Goal: Task Accomplishment & Management: Use online tool/utility

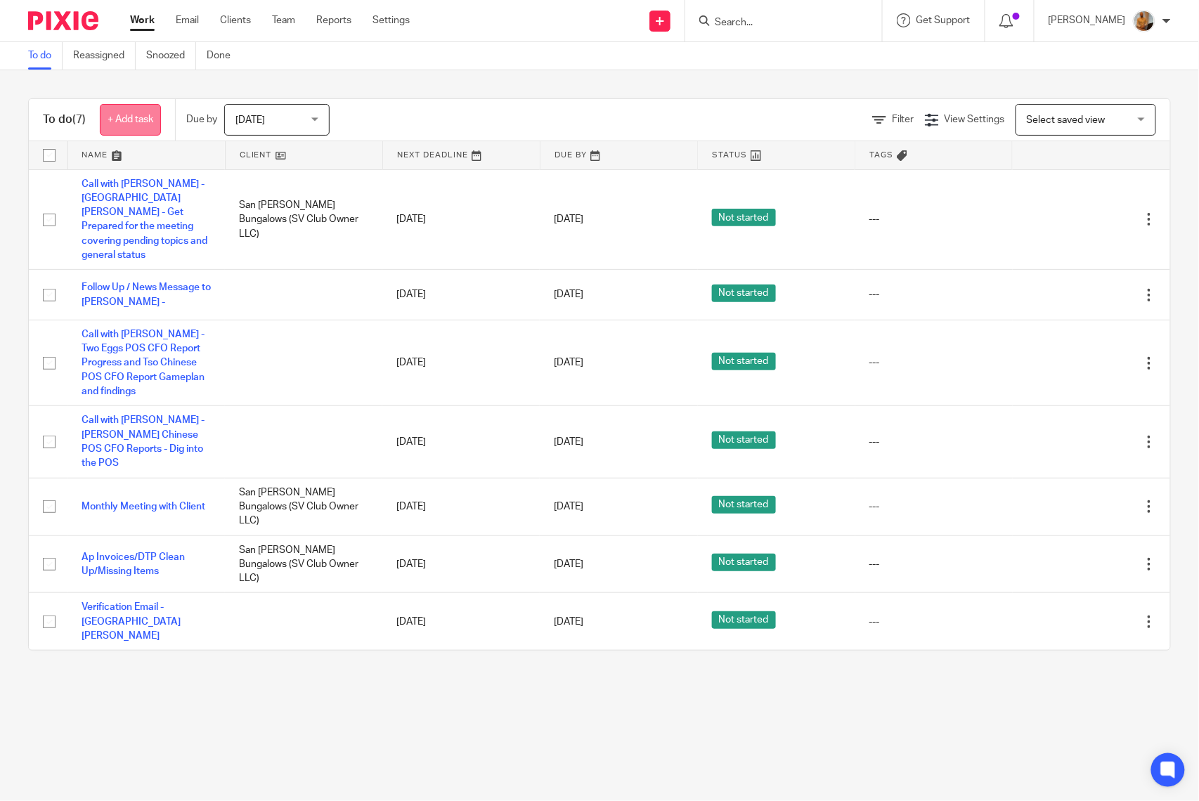
click at [148, 115] on link "+ Add task" at bounding box center [130, 120] width 61 height 32
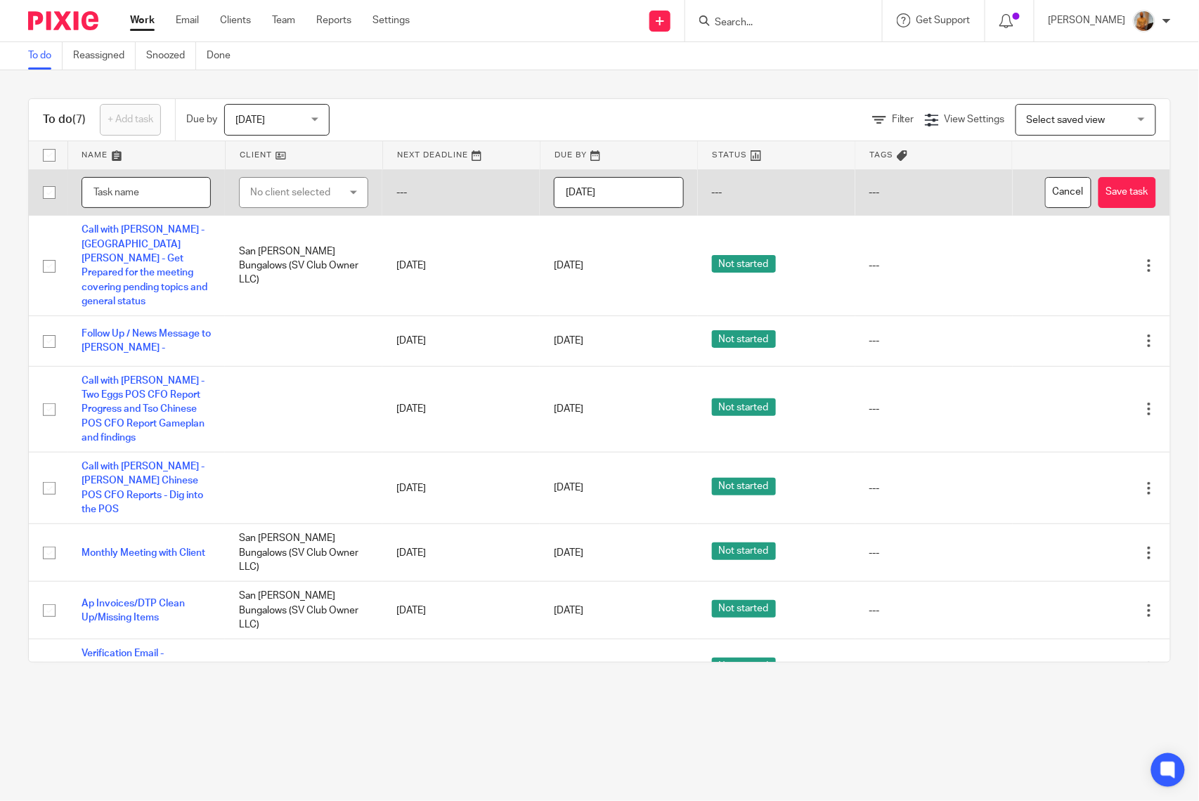
click at [147, 186] on input "text" at bounding box center [146, 193] width 129 height 32
click at [148, 192] on input "text" at bounding box center [146, 193] width 129 height 32
type input "Y"
type input "T"
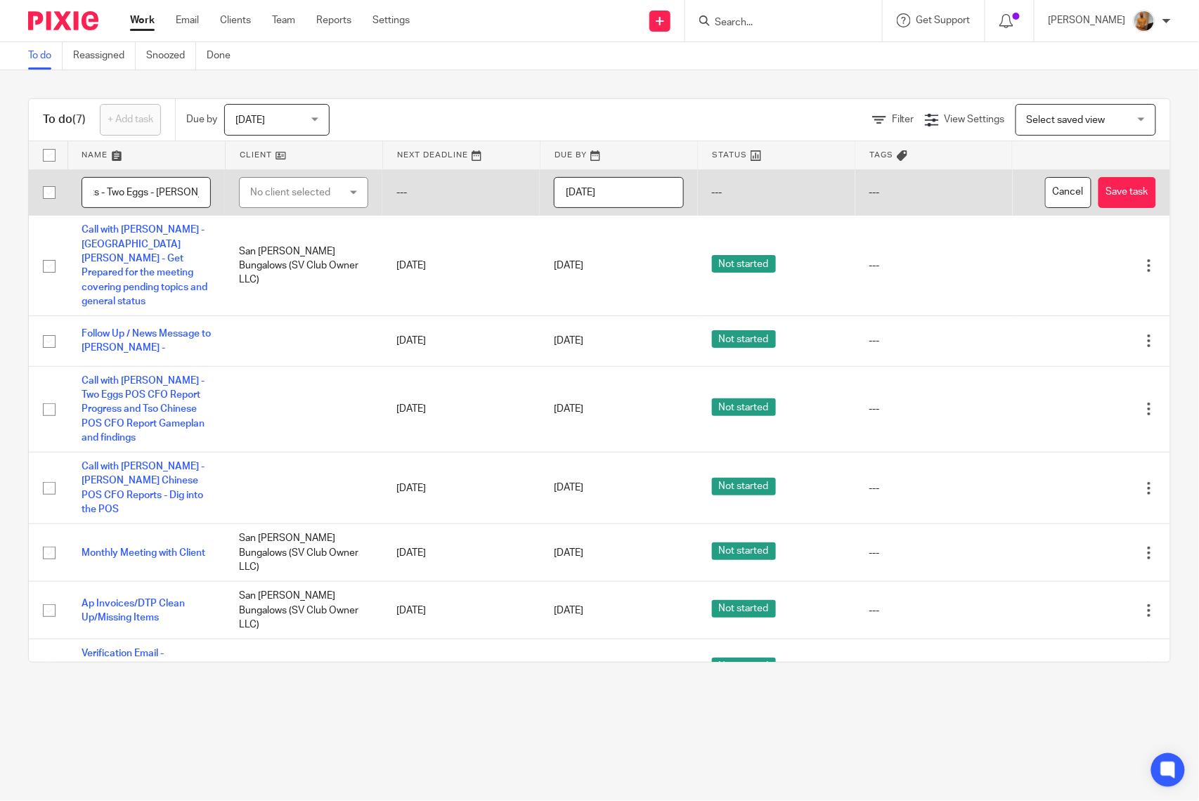
type input "CFO Reports - Two Eggs - [PERSON_NAME]"
click at [271, 193] on div "No client selected" at bounding box center [297, 193] width 94 height 30
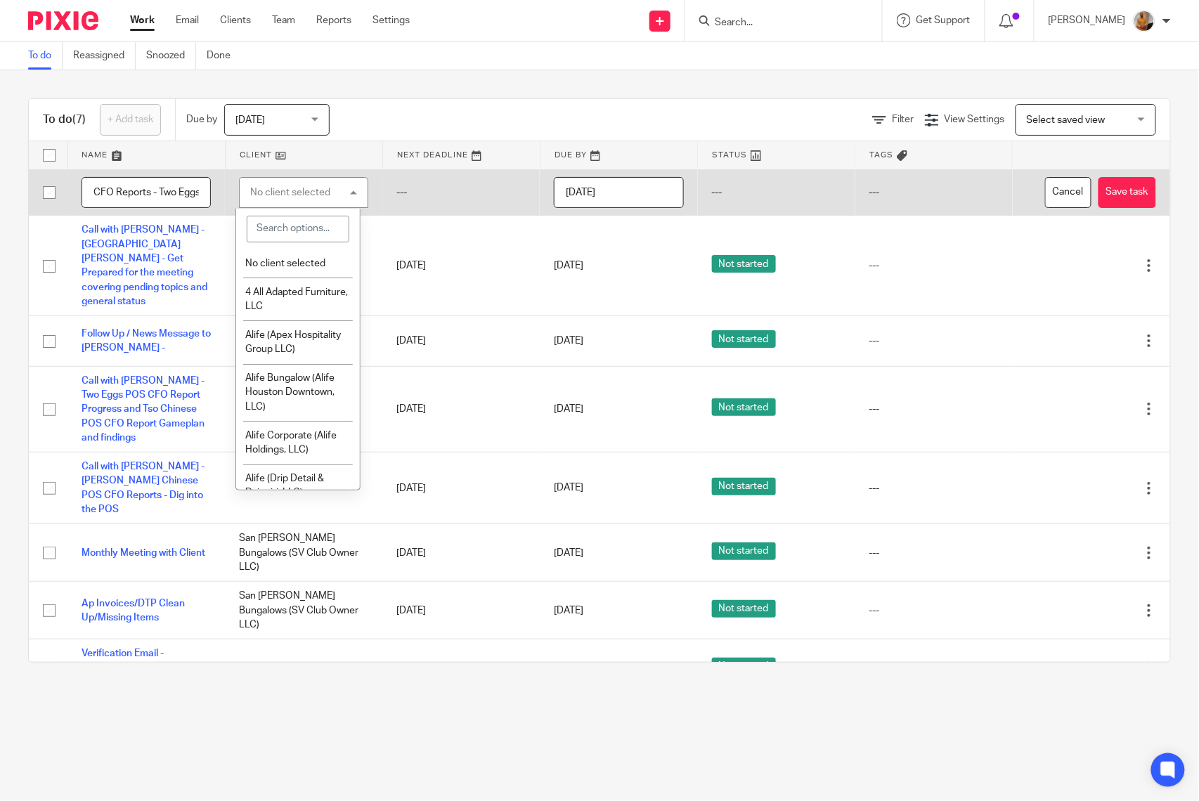
click at [278, 228] on input "search" at bounding box center [298, 229] width 103 height 27
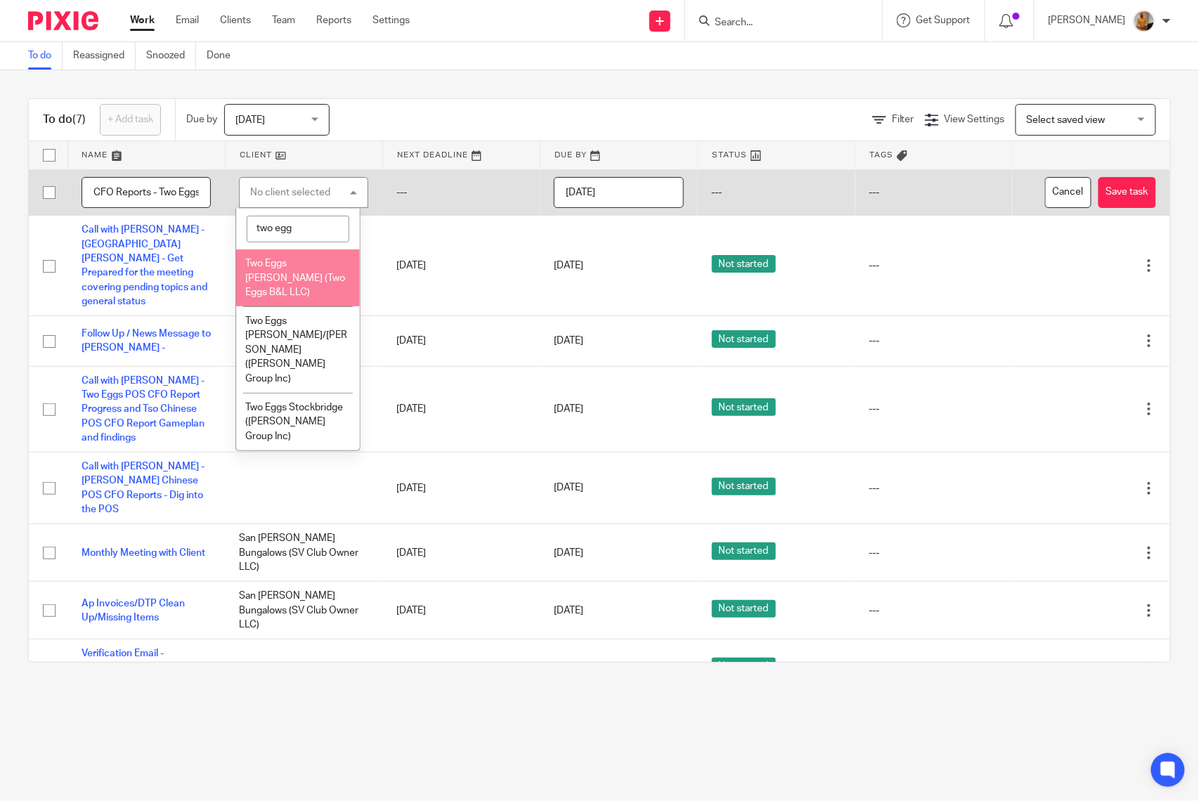
type input "two egg"
click at [301, 271] on li "Two Eggs [PERSON_NAME] (Two Eggs B&L LLC)" at bounding box center [298, 278] width 124 height 58
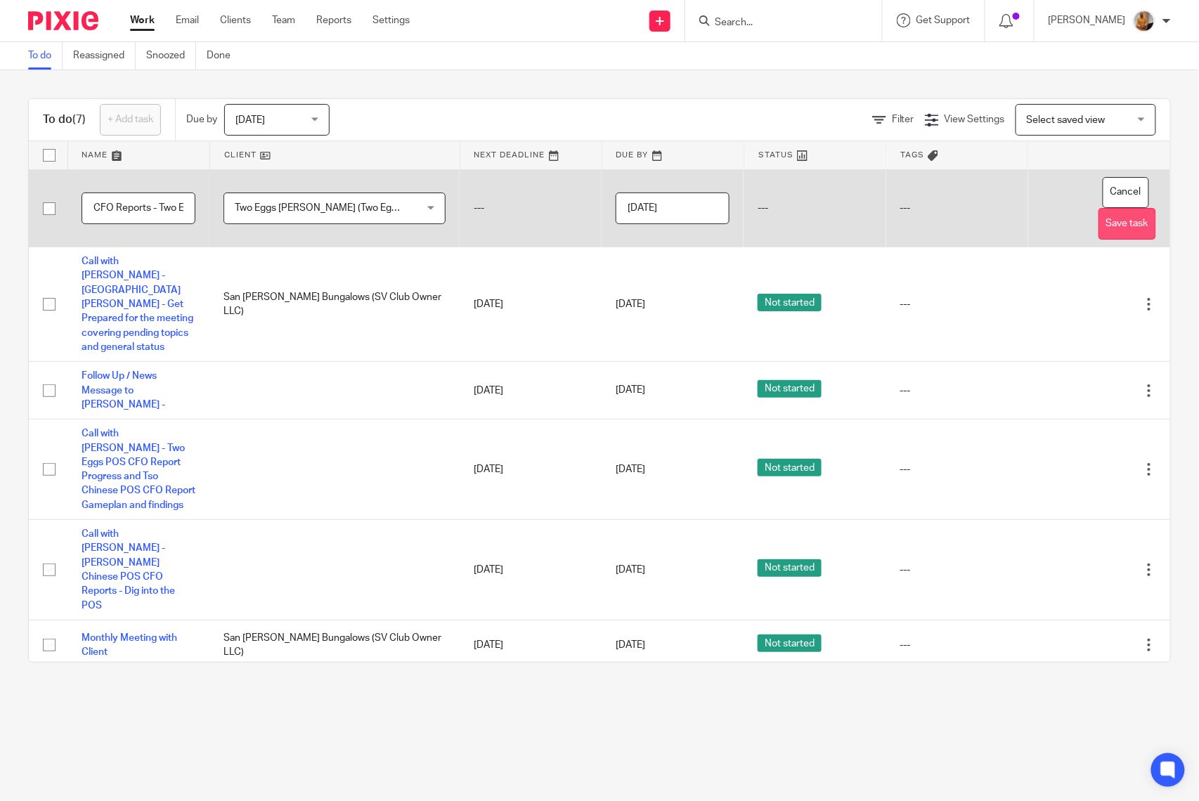
click at [1098, 221] on button "Save task" at bounding box center [1127, 224] width 58 height 32
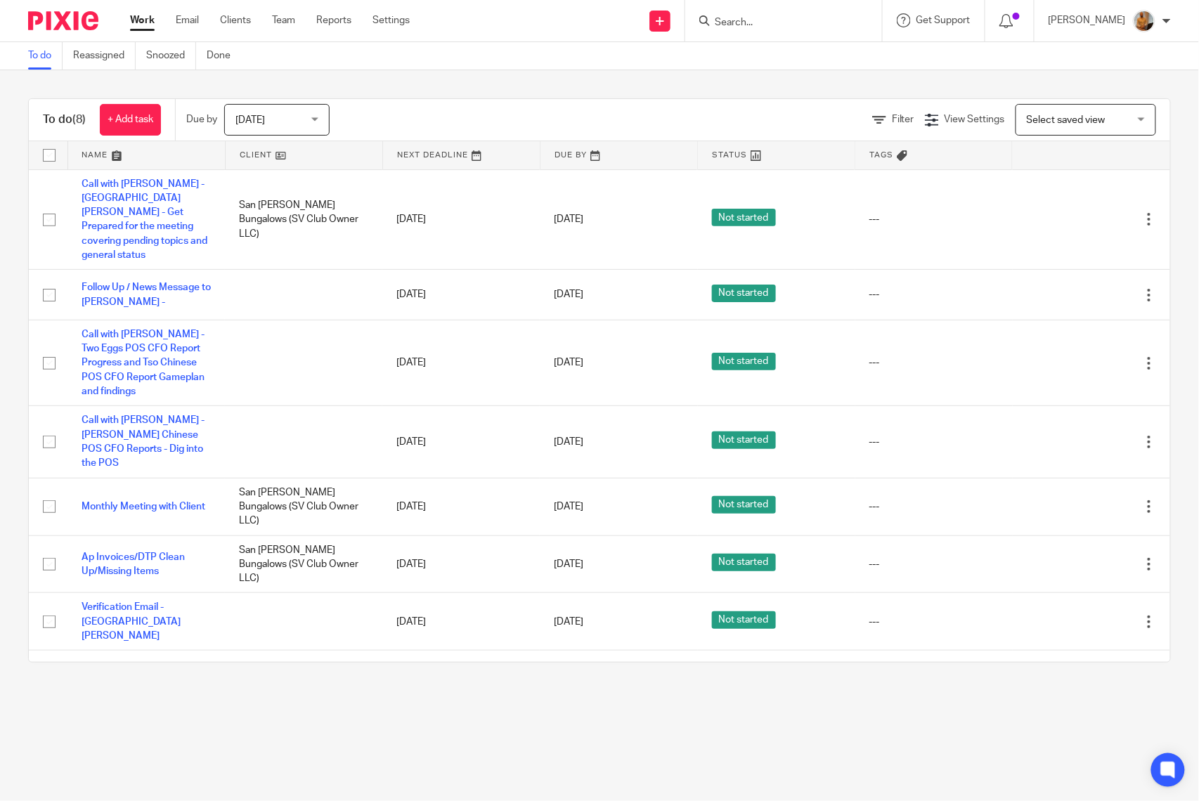
click at [344, 656] on div "To do (8) + Add task Due by [DATE] [DATE] [DATE] [DATE] This week Next week Thi…" at bounding box center [599, 380] width 1199 height 620
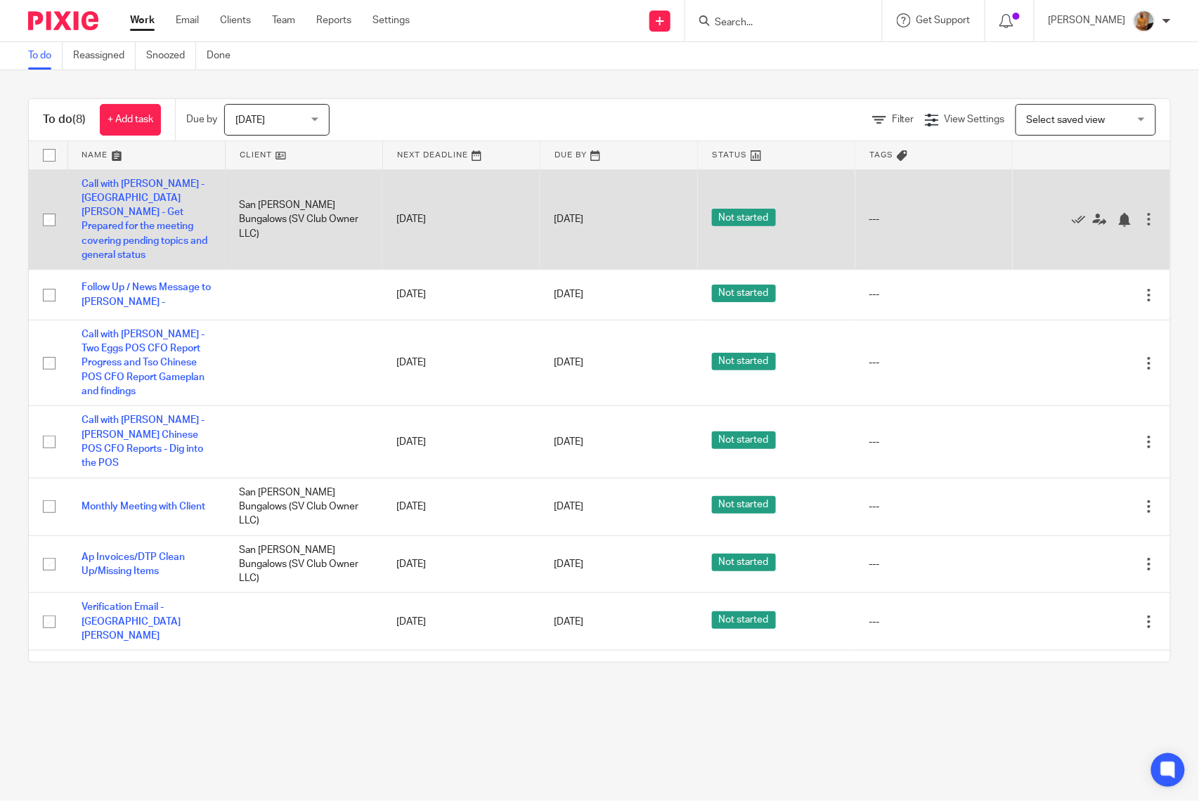
drag, startPoint x: 441, startPoint y: 198, endPoint x: 440, endPoint y: 226, distance: 28.1
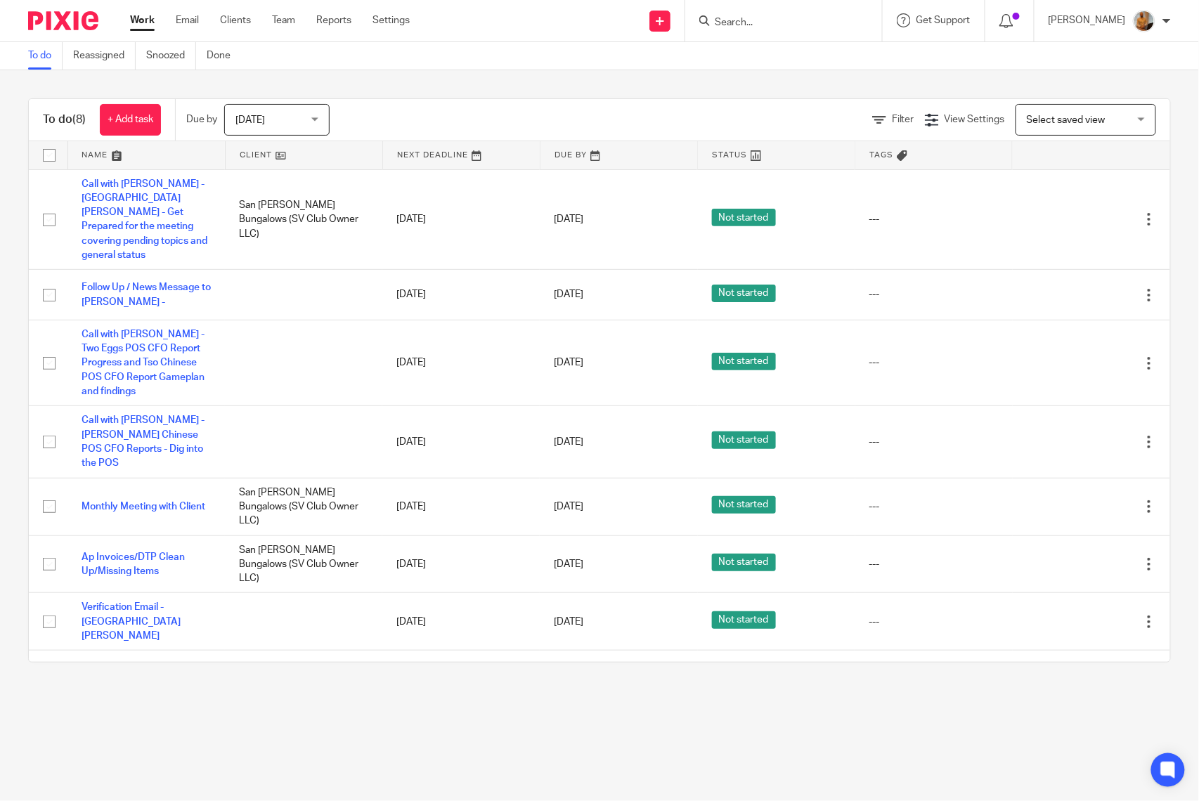
drag, startPoint x: 440, startPoint y: 226, endPoint x: 602, endPoint y: 96, distance: 207.9
click at [602, 96] on div "To do (8) + Add task Due by [DATE] [DATE] [DATE] [DATE] This week Next week Thi…" at bounding box center [599, 380] width 1199 height 620
